Goal: Task Accomplishment & Management: Manage account settings

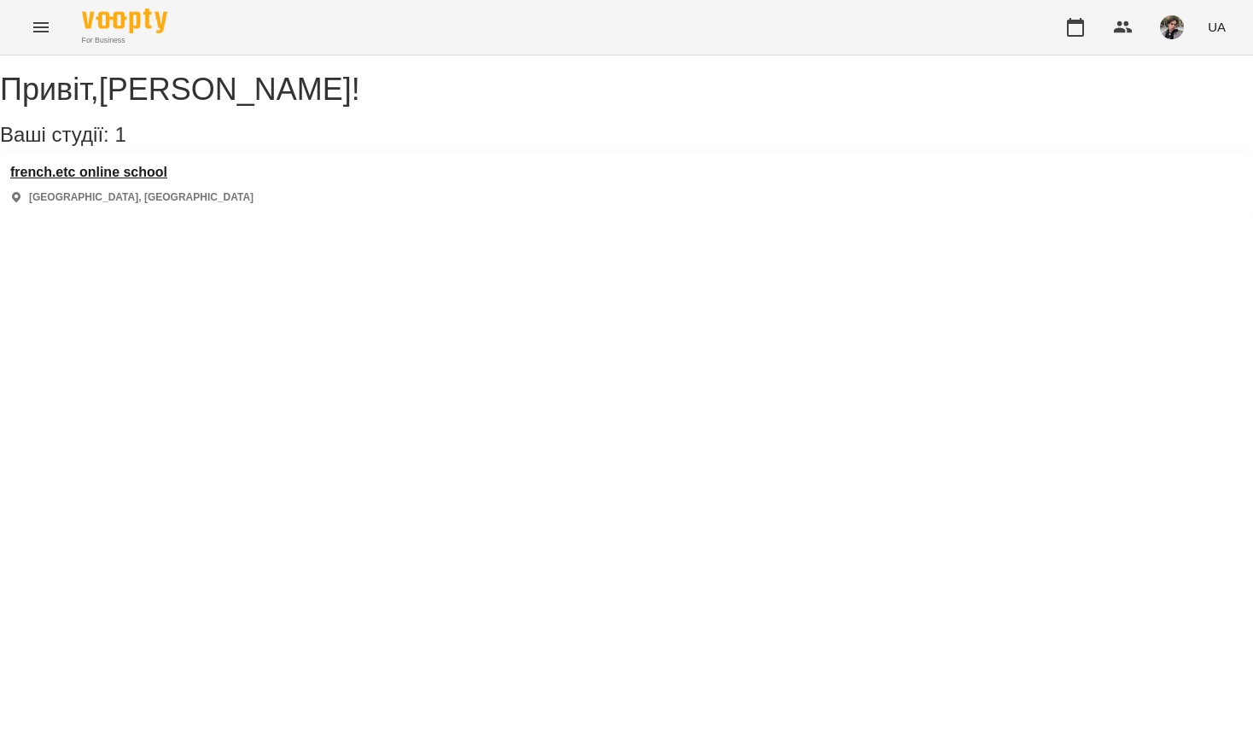
click at [160, 180] on h3 "french.etc online school" at bounding box center [131, 172] width 243 height 15
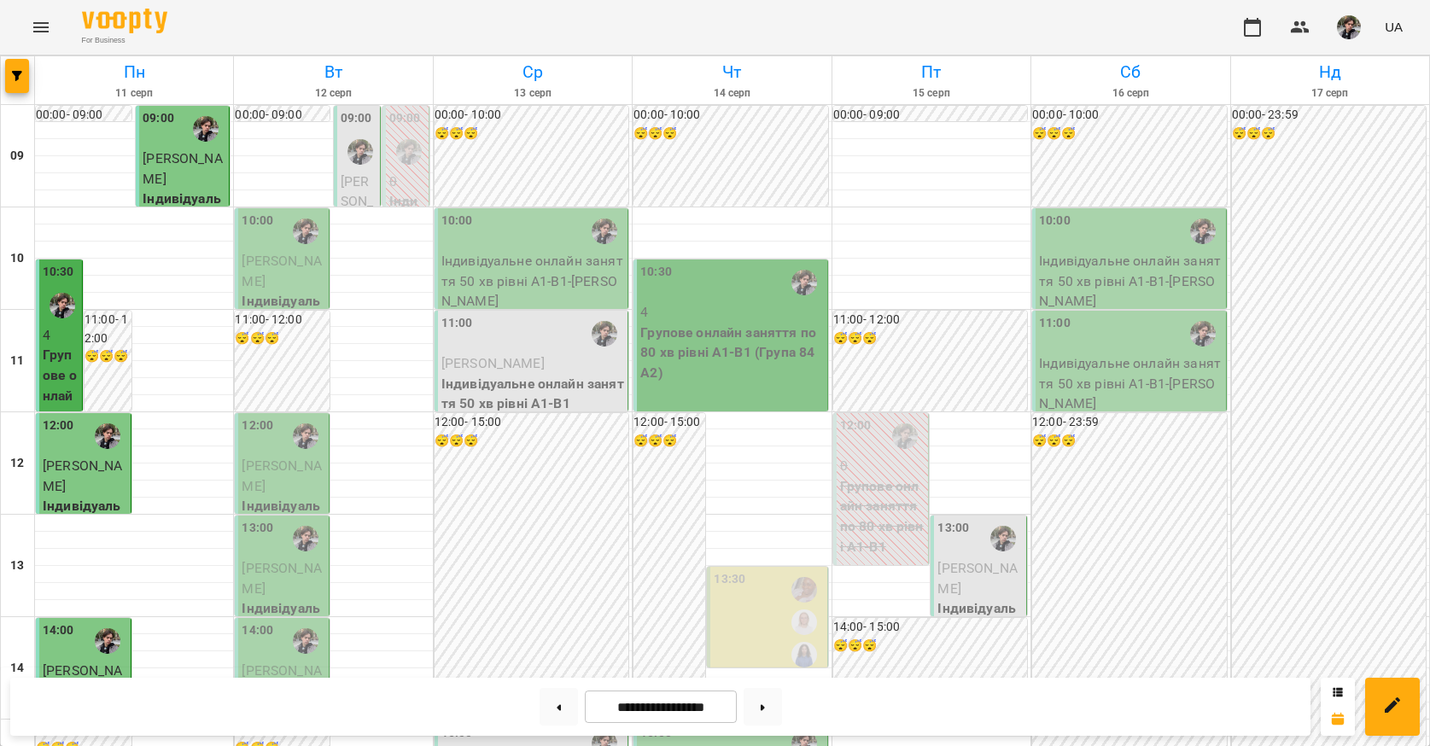
click at [353, 135] on div at bounding box center [360, 151] width 39 height 39
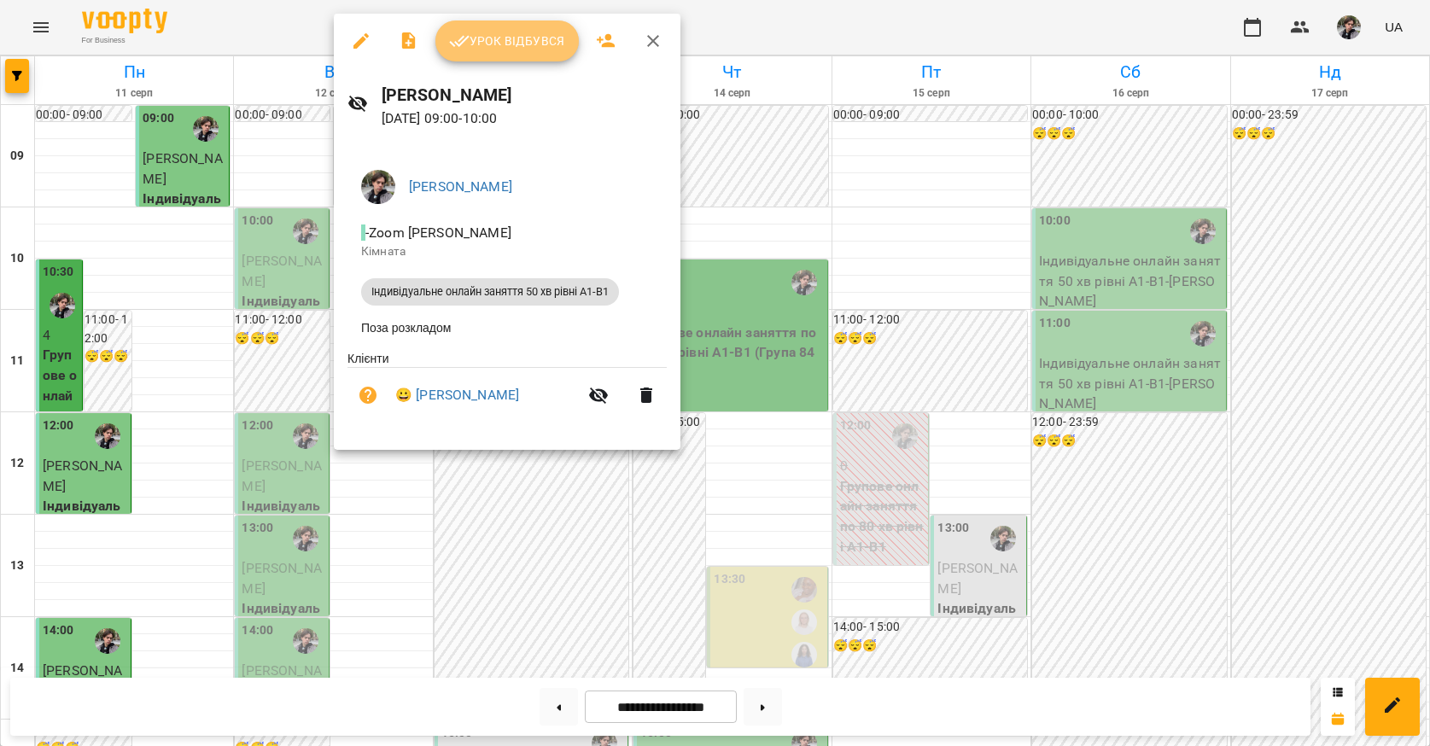
click at [514, 43] on span "Урок відбувся" at bounding box center [507, 41] width 116 height 20
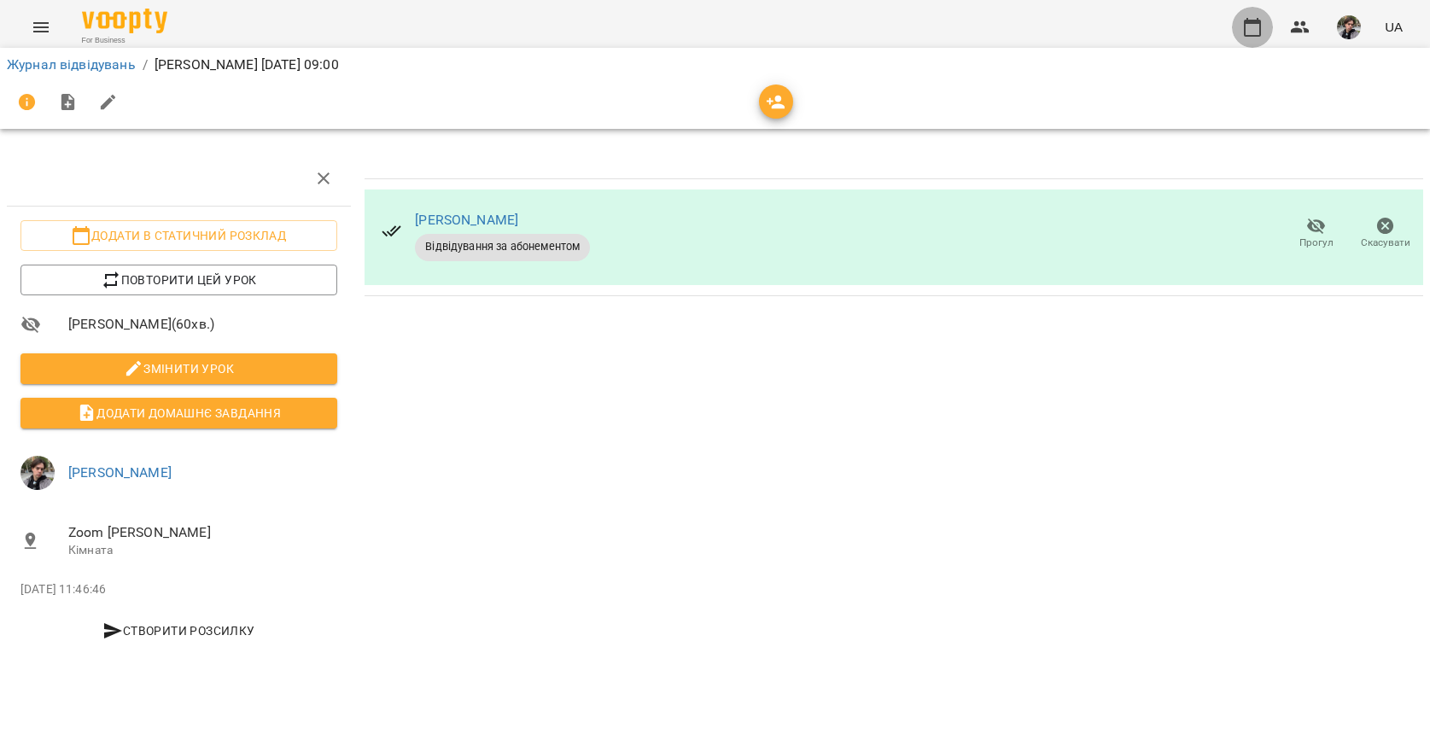
click at [1253, 30] on icon "button" at bounding box center [1252, 27] width 20 height 20
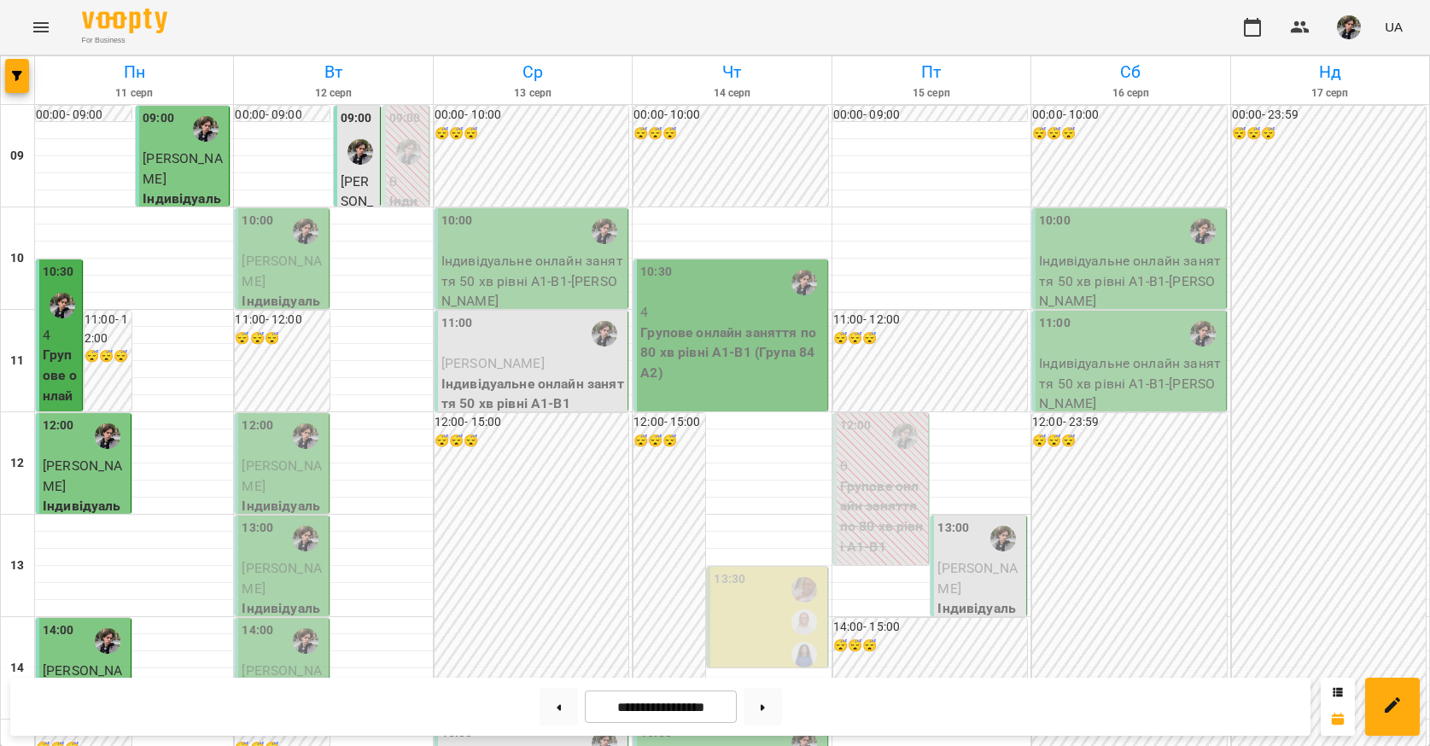
click at [276, 248] on div "10:00" at bounding box center [283, 231] width 83 height 39
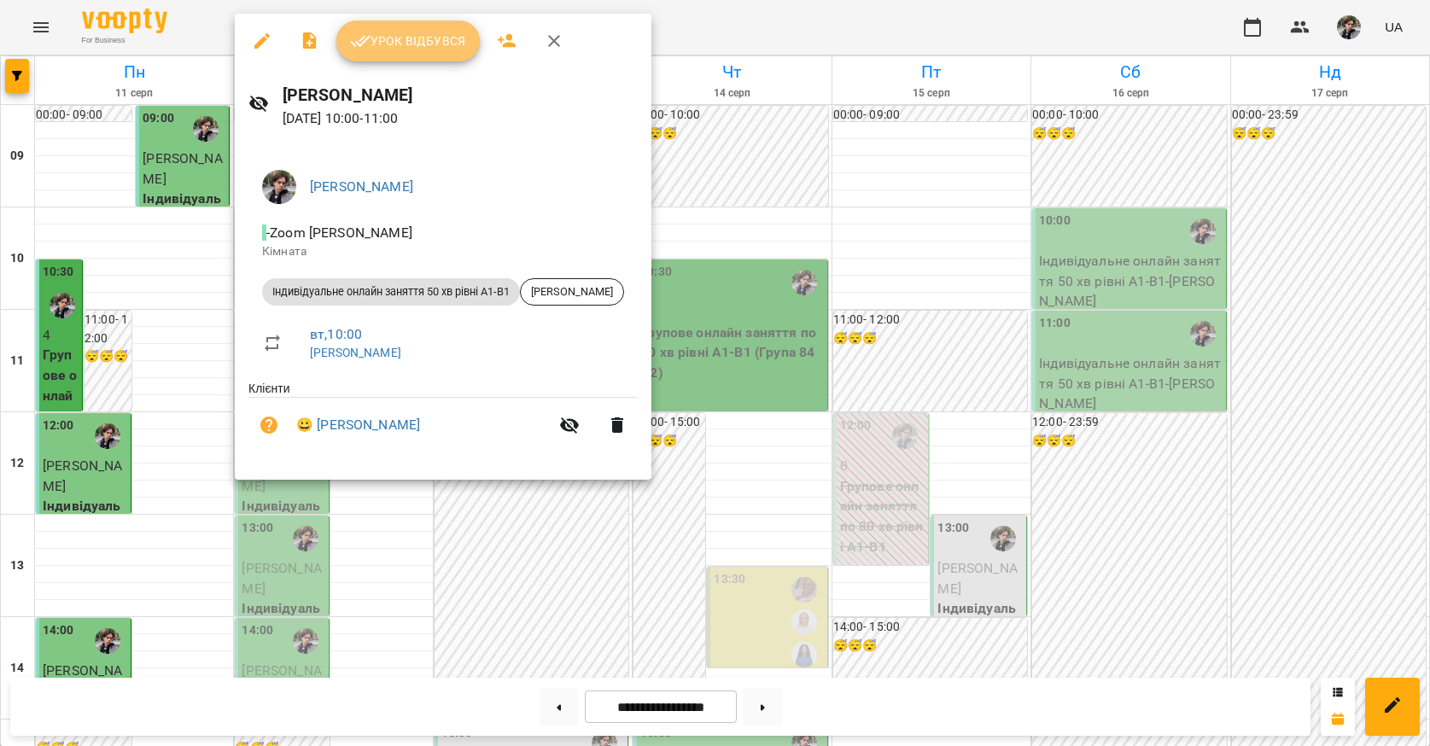
click at [413, 48] on span "Урок відбувся" at bounding box center [408, 41] width 116 height 20
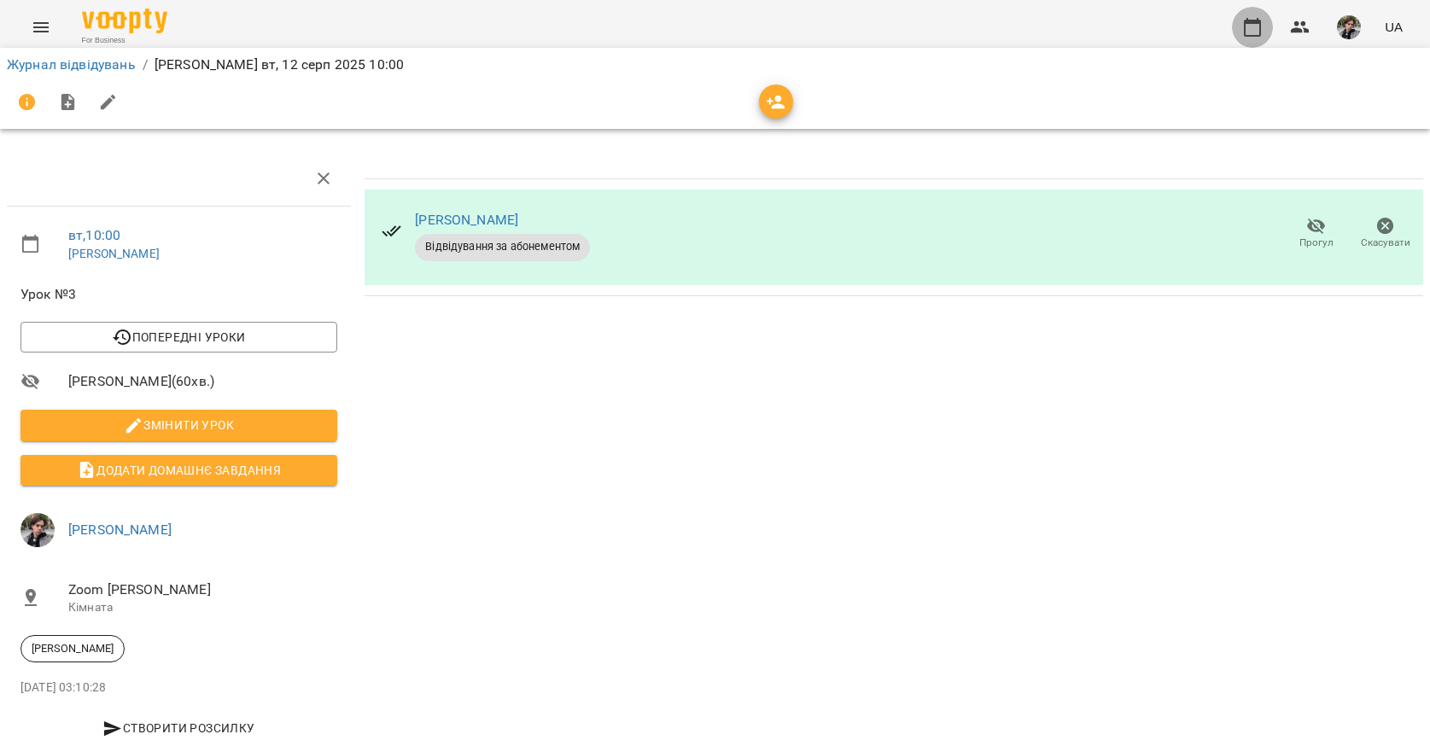
click at [1253, 31] on icon "button" at bounding box center [1252, 27] width 20 height 20
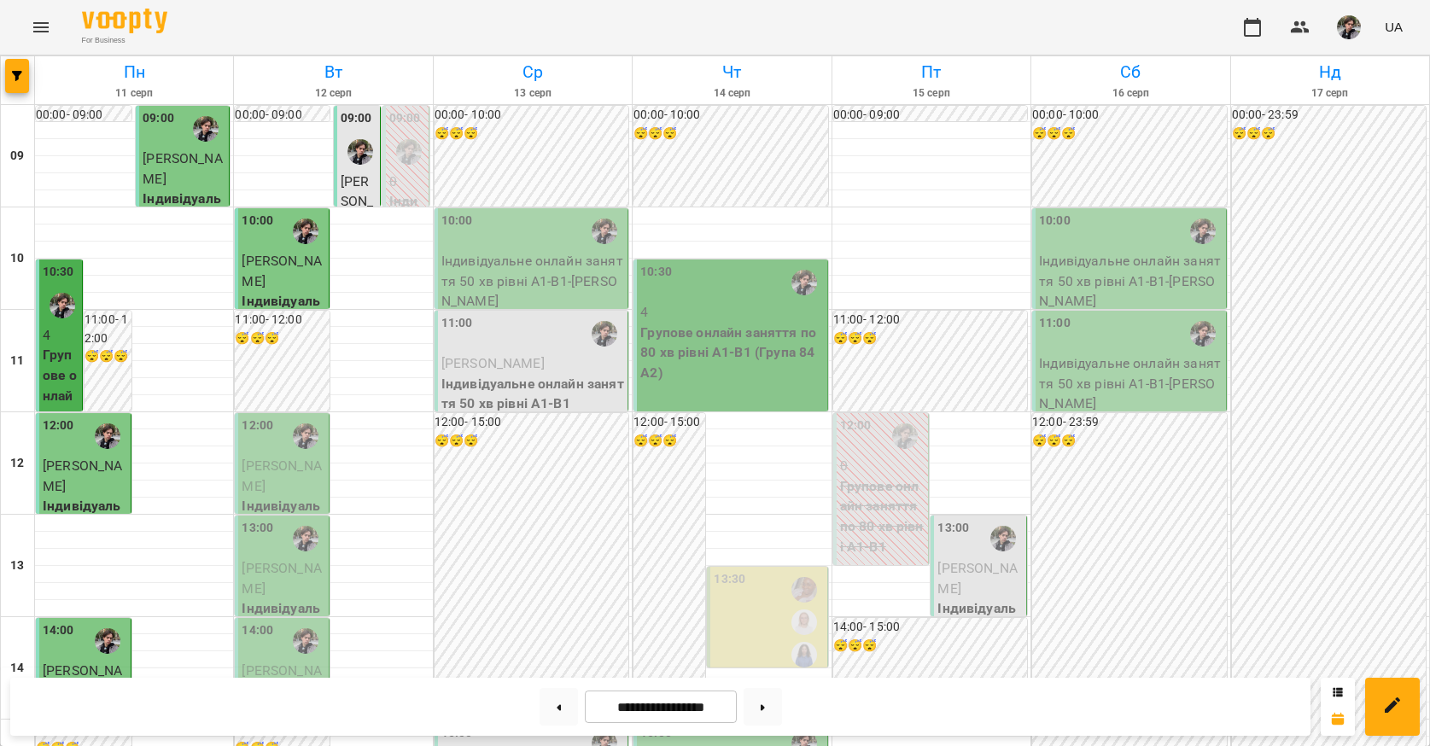
click at [1253, 32] on img "button" at bounding box center [1349, 27] width 24 height 24
click at [1253, 64] on span "[PERSON_NAME]" at bounding box center [1356, 65] width 108 height 20
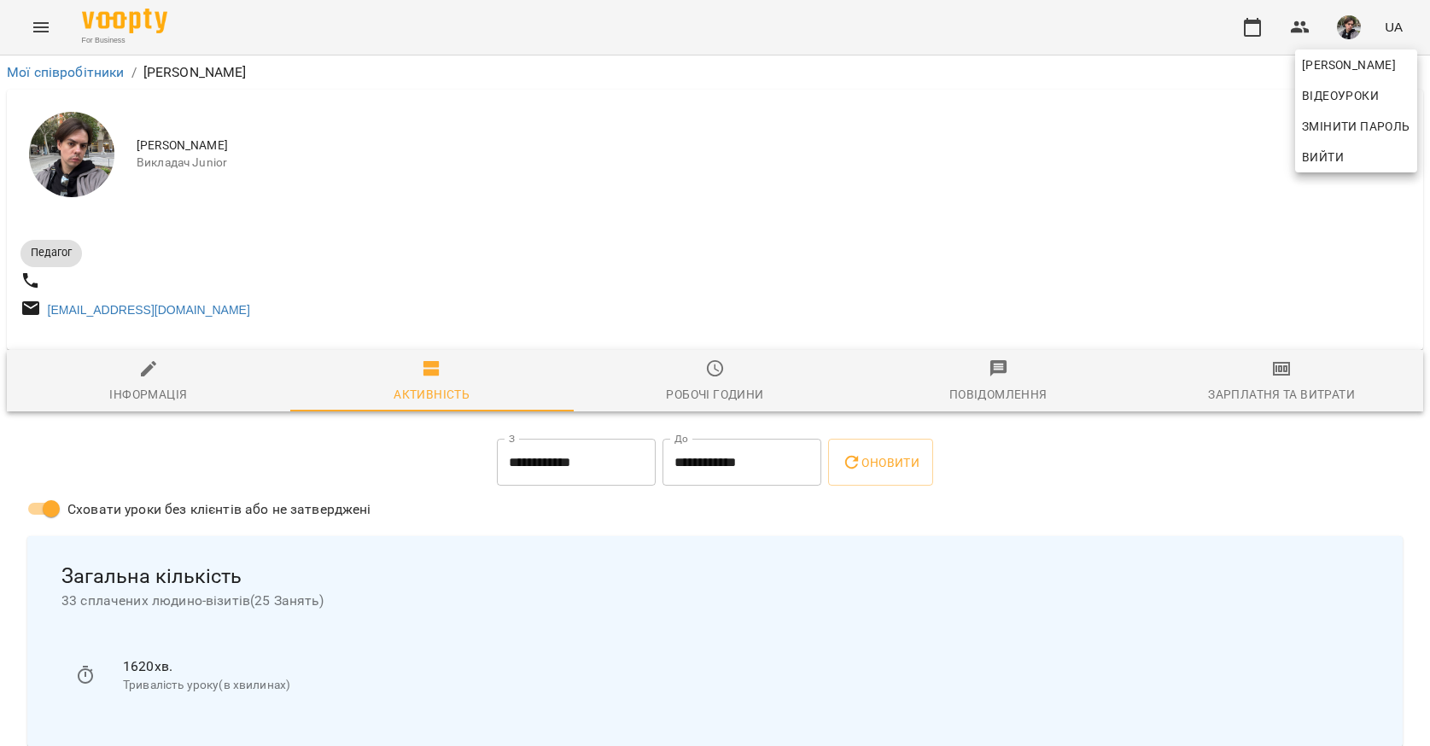
click at [769, 183] on div at bounding box center [715, 373] width 1430 height 746
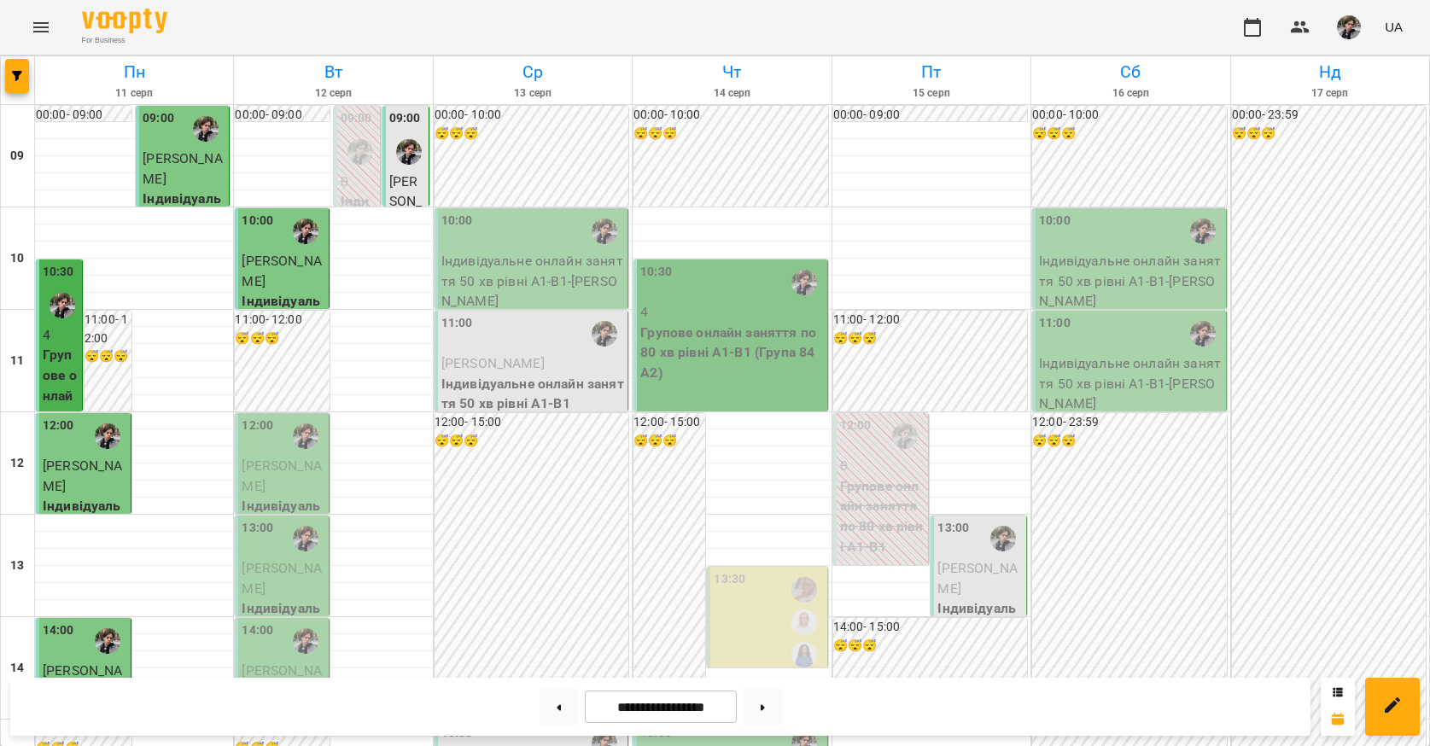
scroll to position [60, 0]
click at [1253, 39] on button "button" at bounding box center [1349, 27] width 44 height 44
click at [1253, 73] on span "[PERSON_NAME]" at bounding box center [1356, 65] width 108 height 20
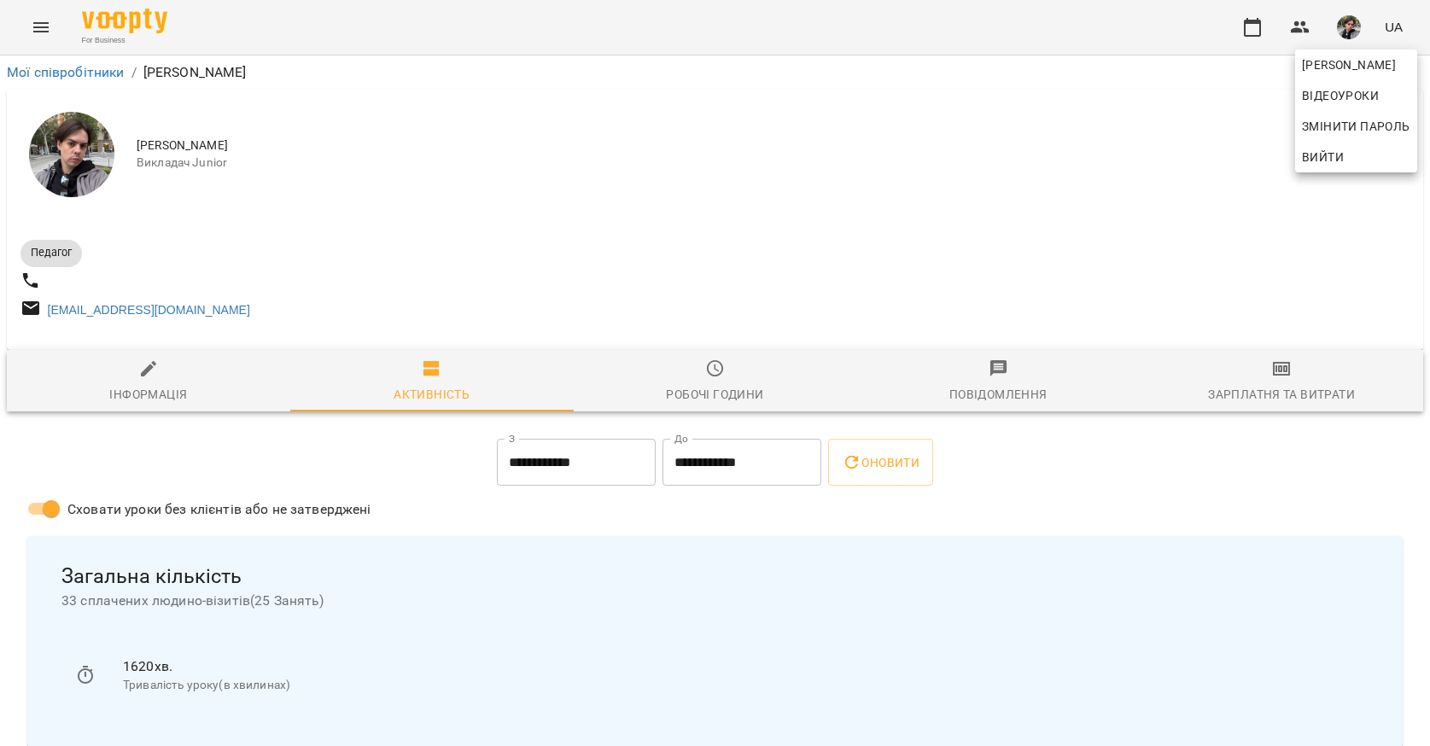
click at [816, 99] on div at bounding box center [715, 373] width 1430 height 746
